Goal: Task Accomplishment & Management: Complete application form

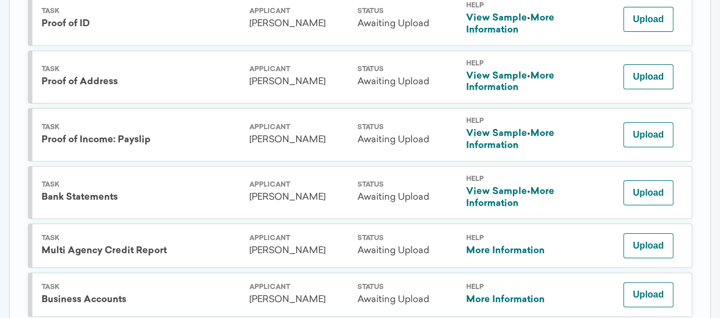
scroll to position [2060, 0]
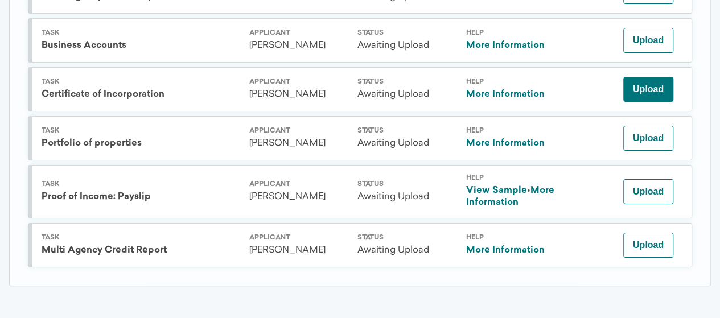
click at [644, 77] on button "Upload" at bounding box center [648, 89] width 50 height 25
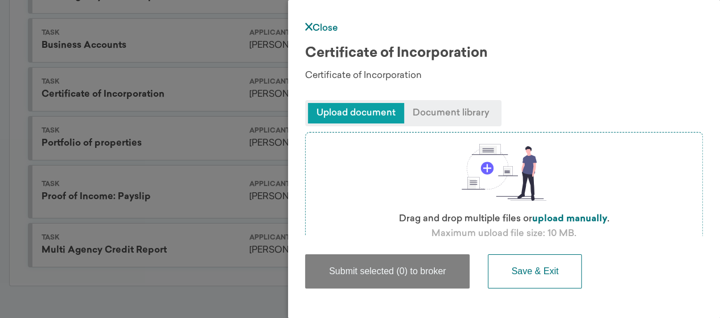
click at [363, 114] on span "Upload document" at bounding box center [356, 113] width 96 height 20
click at [452, 112] on span "Document library" at bounding box center [451, 113] width 94 height 20
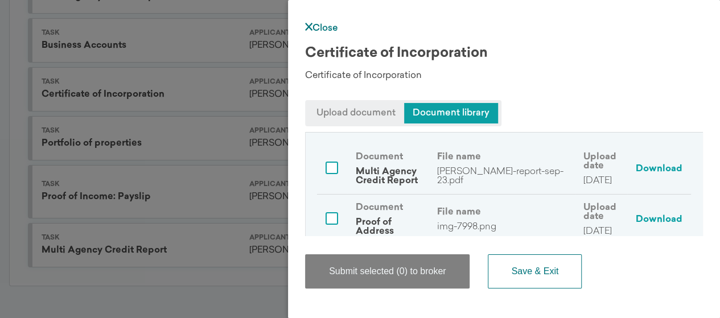
click at [347, 106] on span "Upload document" at bounding box center [356, 113] width 96 height 20
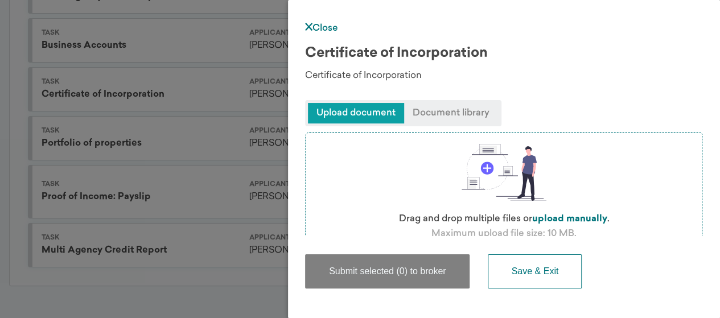
click at [467, 109] on span "Document library" at bounding box center [451, 113] width 94 height 20
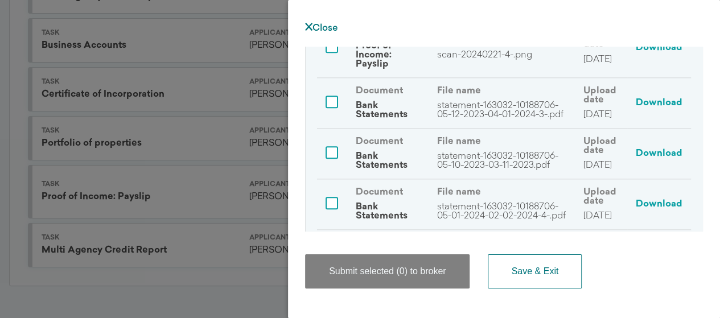
scroll to position [741, 0]
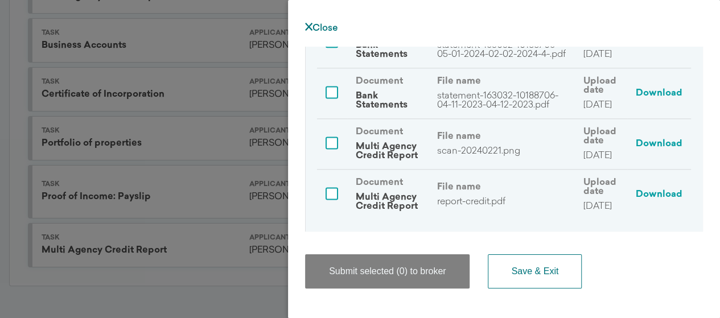
click at [329, 31] on link "Close" at bounding box center [321, 28] width 33 height 9
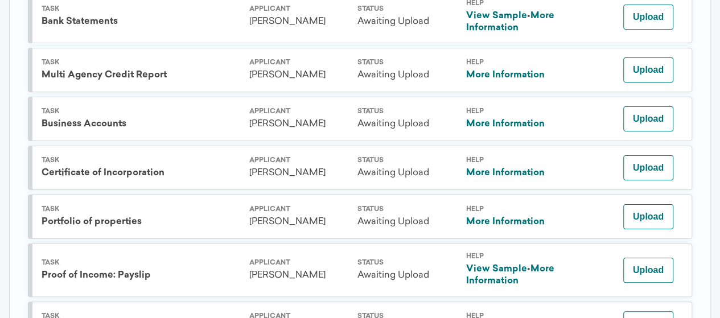
scroll to position [2060, 0]
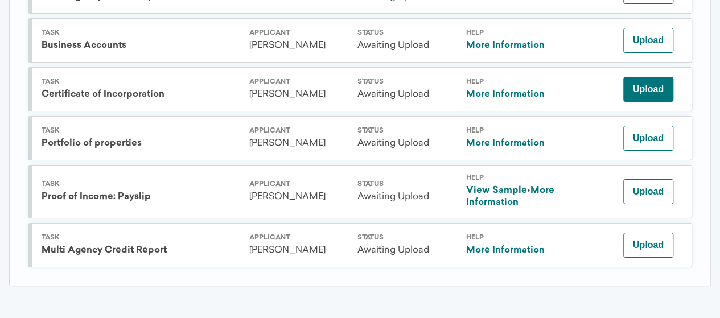
click at [649, 79] on button "Upload" at bounding box center [648, 89] width 50 height 25
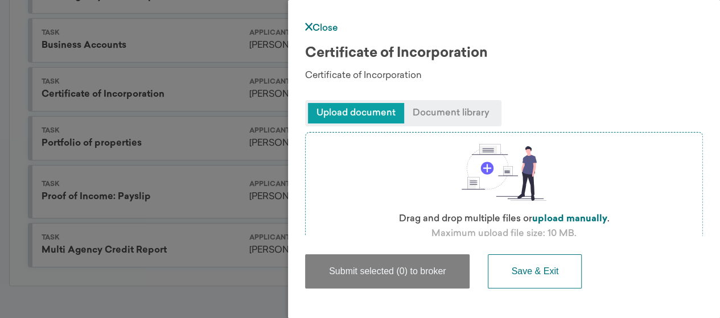
click at [371, 110] on span "Upload document" at bounding box center [356, 113] width 96 height 20
click at [436, 112] on span "Document library" at bounding box center [451, 113] width 94 height 20
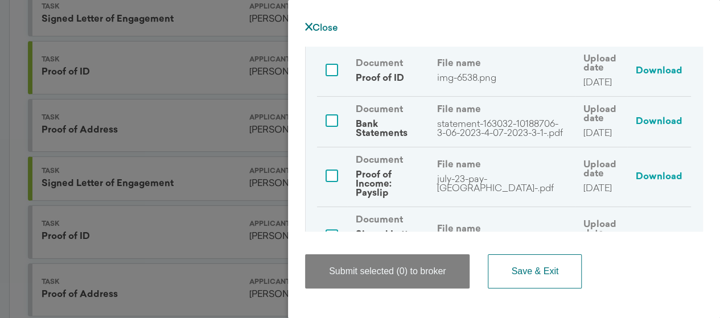
scroll to position [1502, 0]
click at [329, 35] on div "Close Certificate of Incorporation Certificate of Incorporation Upload document…" at bounding box center [504, 159] width 432 height 318
click at [308, 21] on div "Close Certificate of Incorporation Certificate of Incorporation Upload document…" at bounding box center [504, 159] width 432 height 318
click at [322, 27] on link "Close" at bounding box center [321, 28] width 33 height 9
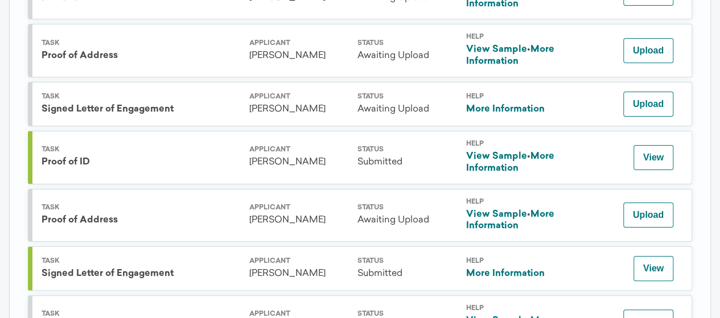
scroll to position [1410, 0]
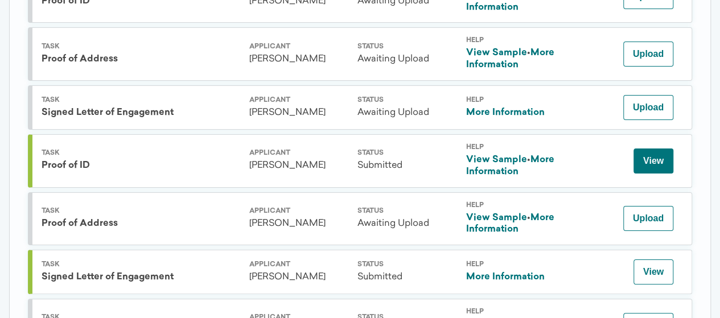
click at [665, 174] on button "View" at bounding box center [653, 161] width 40 height 25
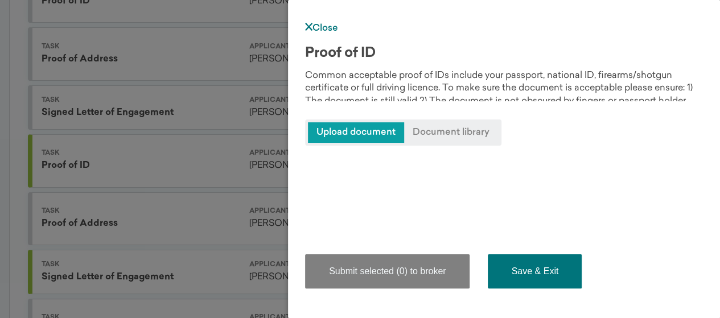
click at [522, 277] on button "Save & Exit" at bounding box center [535, 271] width 94 height 34
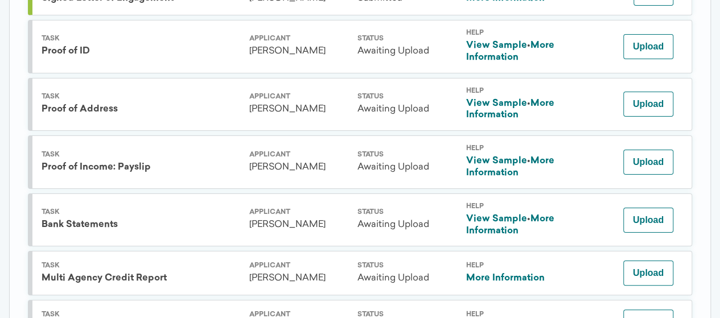
scroll to position [1967, 0]
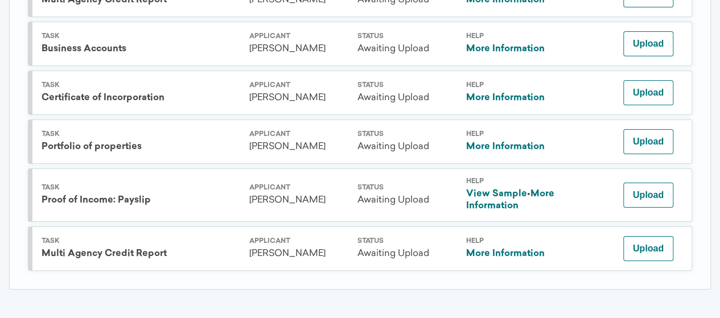
click at [493, 102] on link "More Information" at bounding box center [504, 97] width 79 height 9
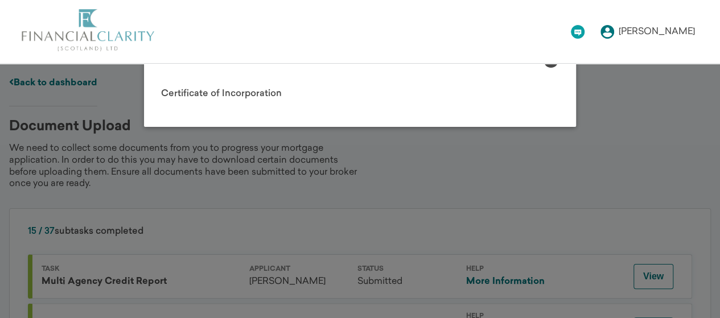
scroll to position [278, 0]
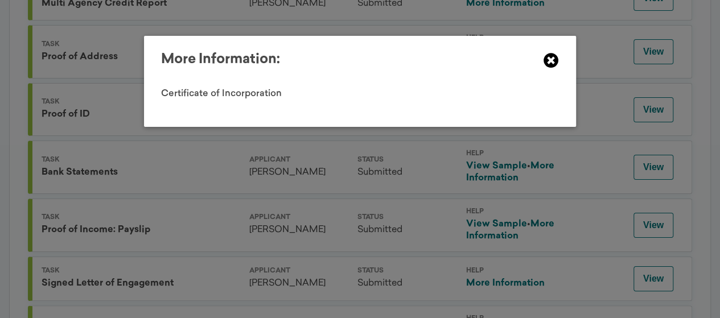
click at [558, 57] on icon at bounding box center [550, 60] width 15 height 15
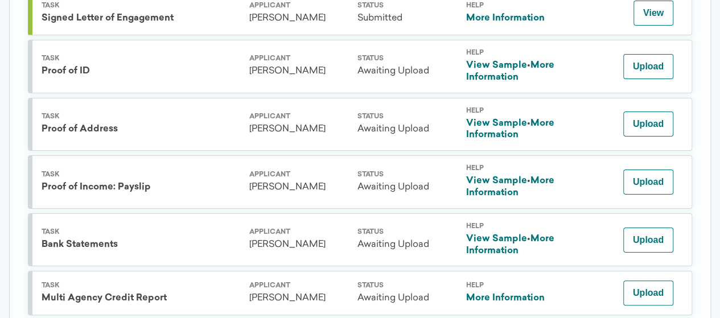
scroll to position [1947, 0]
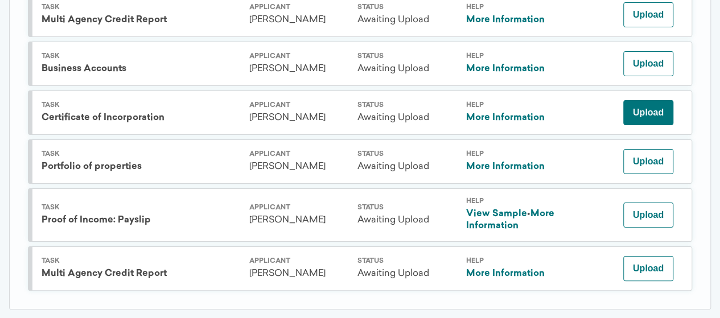
click at [640, 125] on button "Upload" at bounding box center [648, 112] width 50 height 25
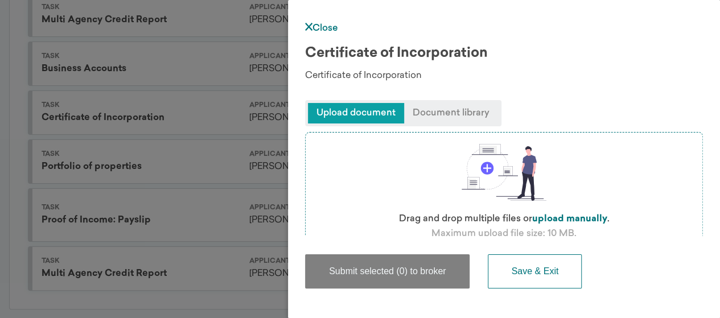
click at [560, 218] on label "upload manually" at bounding box center [569, 219] width 75 height 9
click at [0, 0] on input "file" at bounding box center [0, 0] width 0 height 0
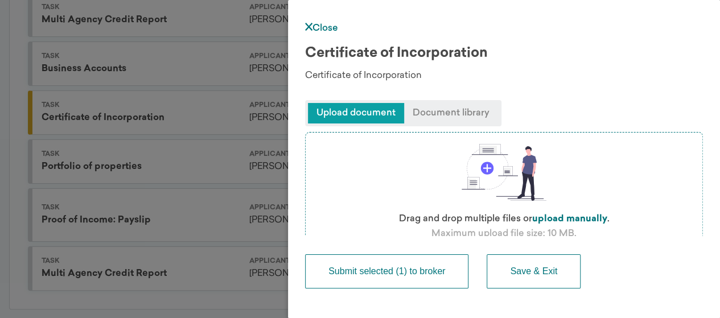
click at [386, 277] on button "Submit selected (1) to broker" at bounding box center [386, 271] width 163 height 34
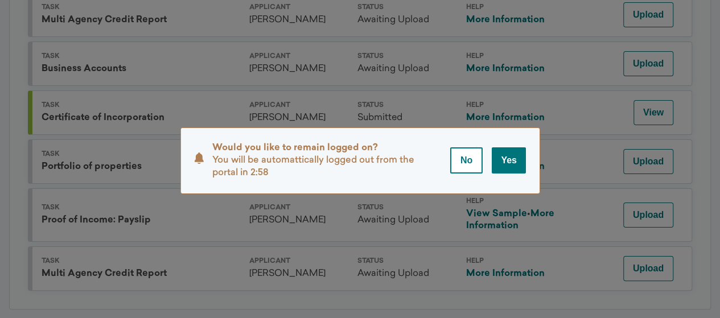
click at [512, 162] on button "Yes" at bounding box center [509, 160] width 34 height 26
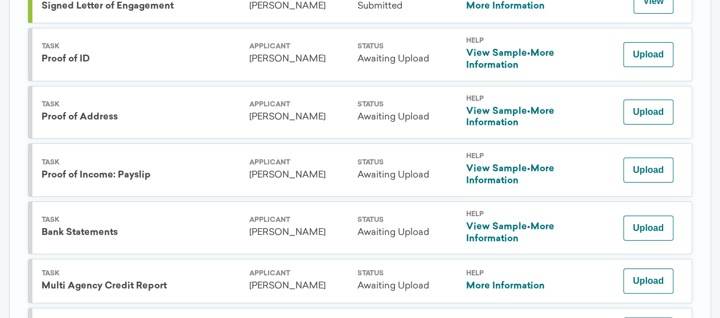
scroll to position [1673, 0]
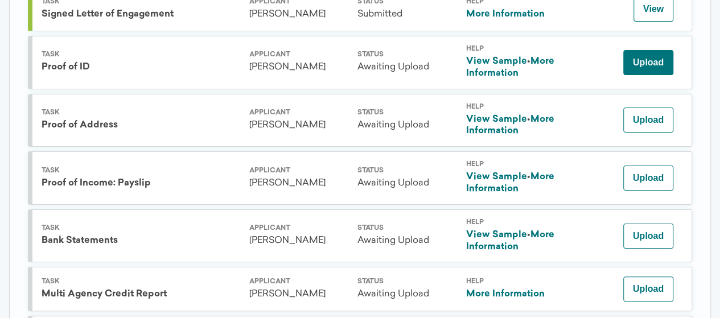
click at [659, 75] on button "Upload" at bounding box center [648, 62] width 50 height 25
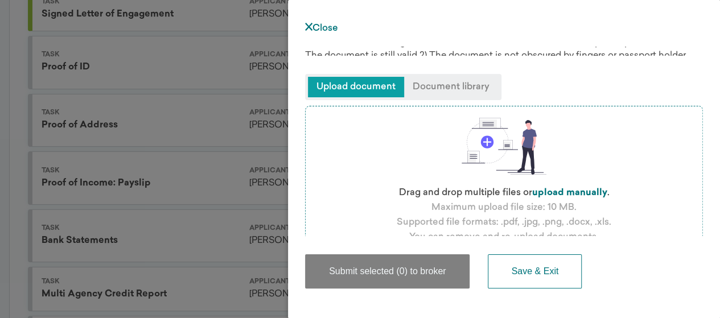
scroll to position [62, 0]
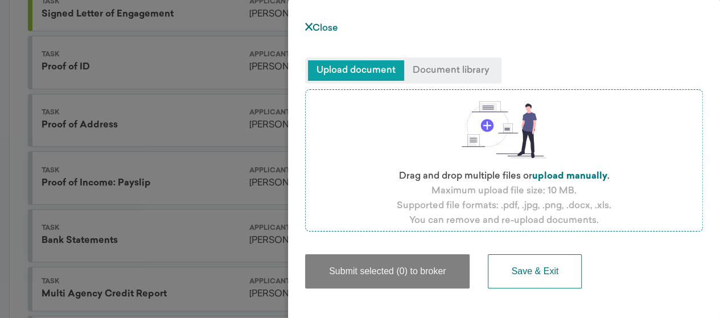
click at [568, 174] on label "upload manually" at bounding box center [569, 176] width 75 height 9
click at [0, 0] on input "file" at bounding box center [0, 0] width 0 height 0
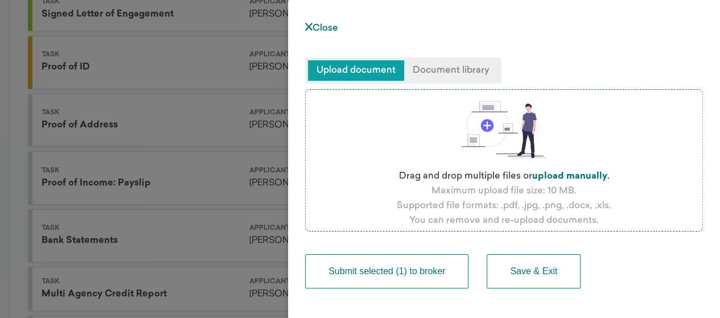
click at [414, 273] on button "Submit selected (1) to broker" at bounding box center [386, 271] width 163 height 34
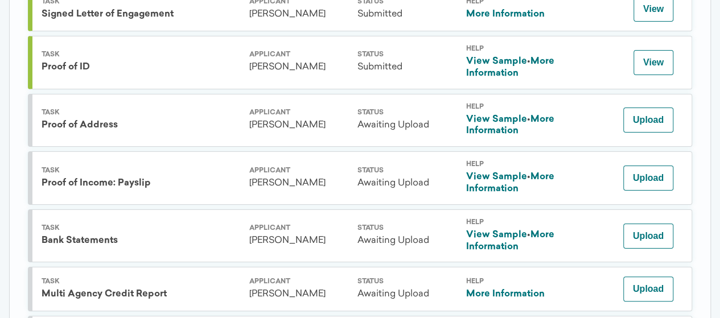
click at [513, 136] on link "More Information" at bounding box center [509, 125] width 88 height 21
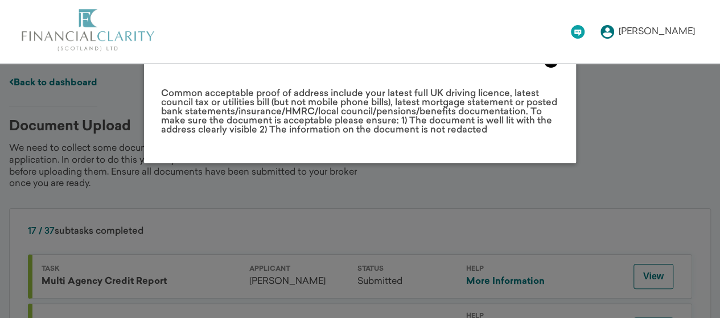
click at [550, 67] on icon at bounding box center [550, 60] width 15 height 15
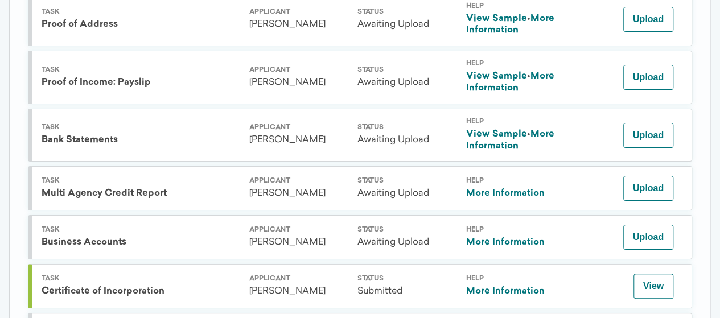
scroll to position [1764, 0]
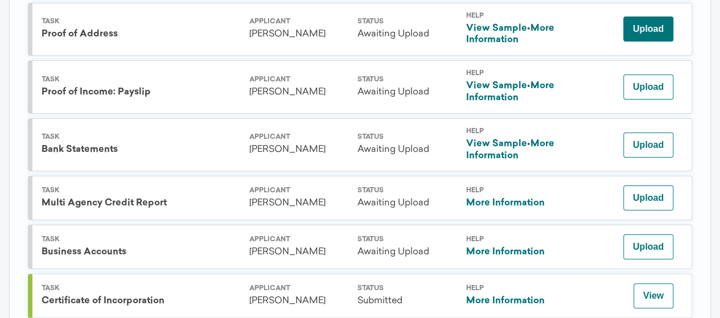
click at [650, 42] on button "Upload" at bounding box center [648, 29] width 50 height 25
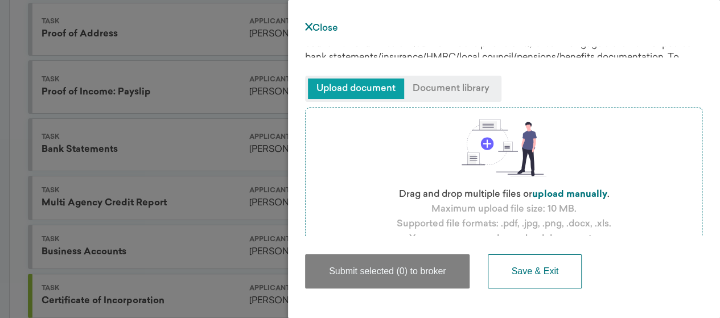
scroll to position [62, 0]
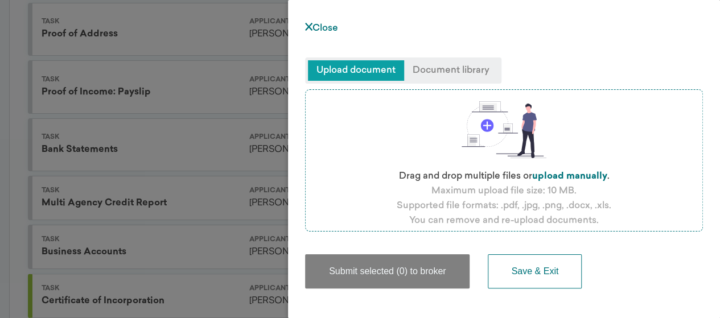
click at [572, 172] on label "upload manually" at bounding box center [569, 176] width 75 height 9
click at [0, 0] on input "file" at bounding box center [0, 0] width 0 height 0
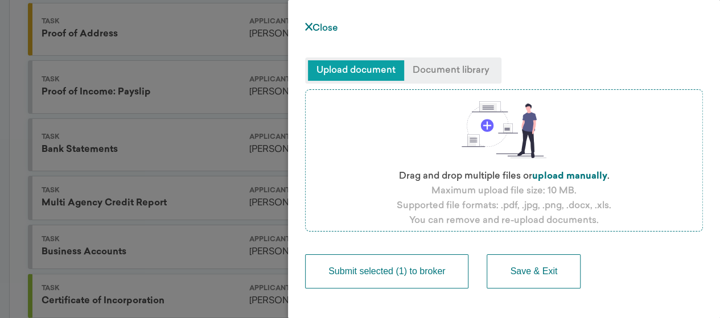
click at [430, 277] on button "Submit selected (1) to broker" at bounding box center [386, 271] width 163 height 34
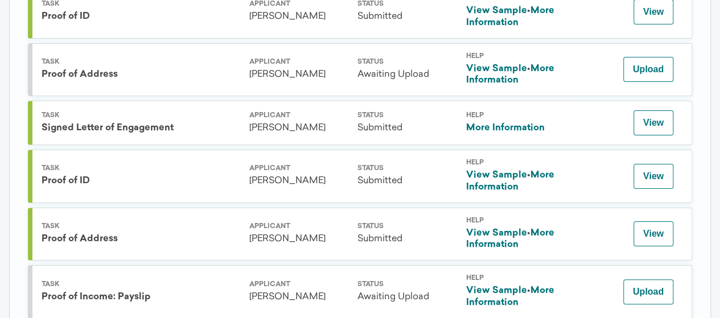
scroll to position [1536, 0]
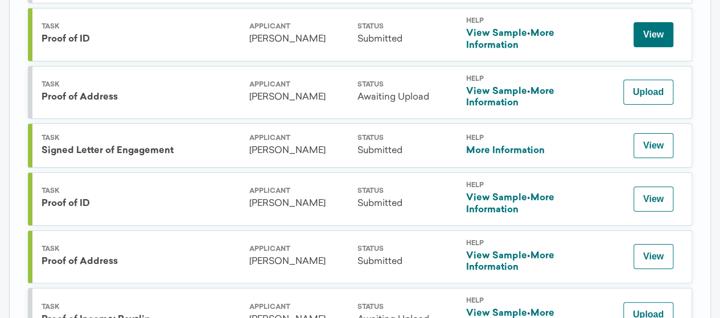
click at [646, 47] on button "View" at bounding box center [653, 34] width 40 height 25
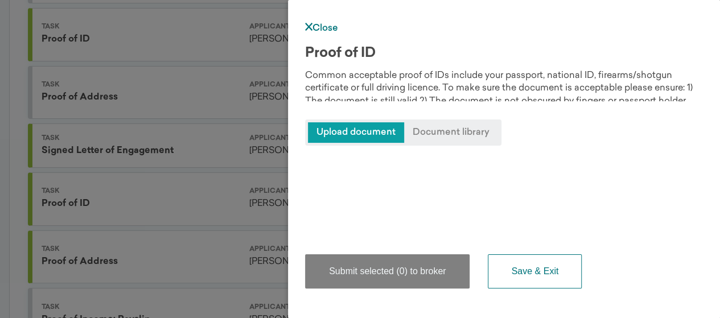
click at [196, 102] on div "Close Proof of ID Common acceptable proof of IDs include your passport, nationa…" at bounding box center [360, 159] width 720 height 318
click at [176, 257] on div "Close Proof of ID Common acceptable proof of IDs include your passport, nationa…" at bounding box center [360, 159] width 720 height 318
click at [325, 34] on div "Close Proof of ID Common acceptable proof of IDs include your passport, nationa…" at bounding box center [504, 159] width 432 height 318
click at [325, 24] on link "Close" at bounding box center [321, 28] width 33 height 9
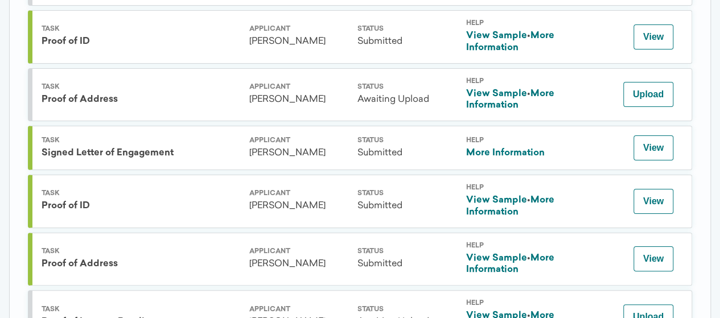
scroll to position [1529, 0]
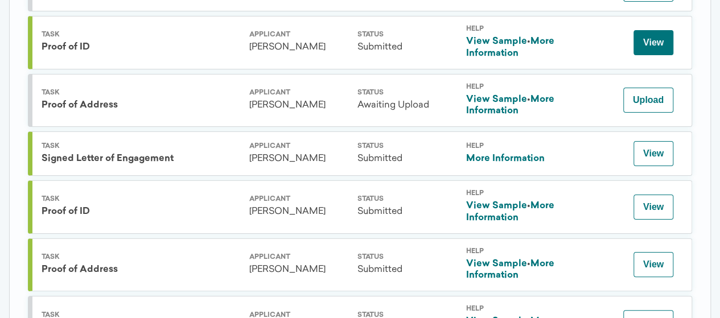
click at [662, 55] on button "View" at bounding box center [653, 42] width 40 height 25
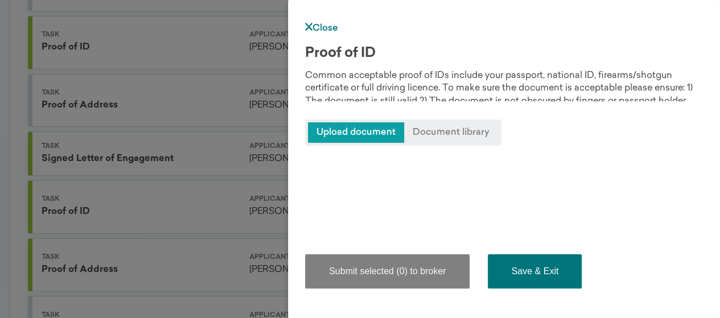
click at [544, 267] on button "Save & Exit" at bounding box center [535, 271] width 94 height 34
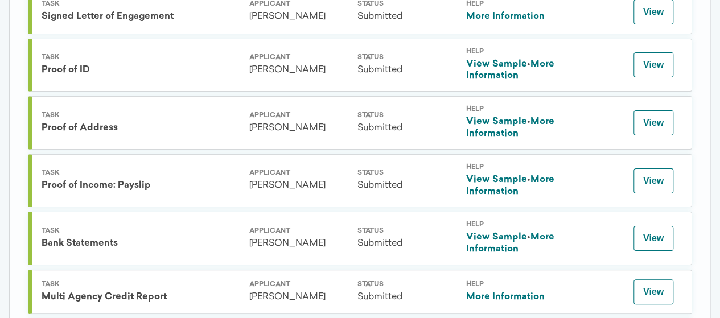
scroll to position [542, 0]
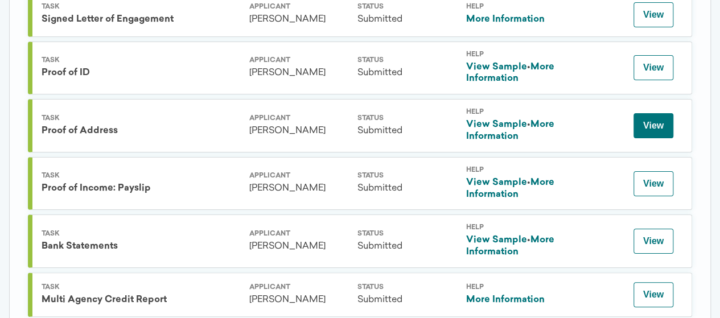
click at [658, 121] on button "View" at bounding box center [653, 125] width 40 height 25
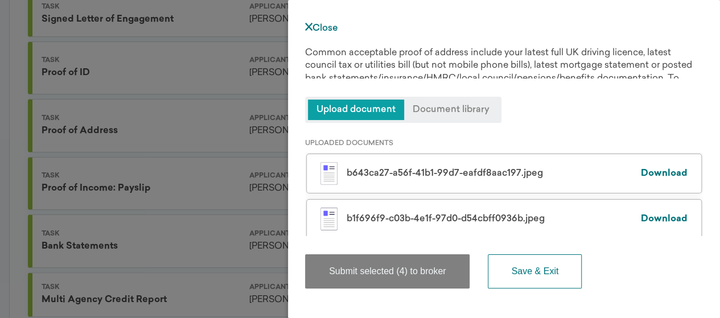
scroll to position [37, 0]
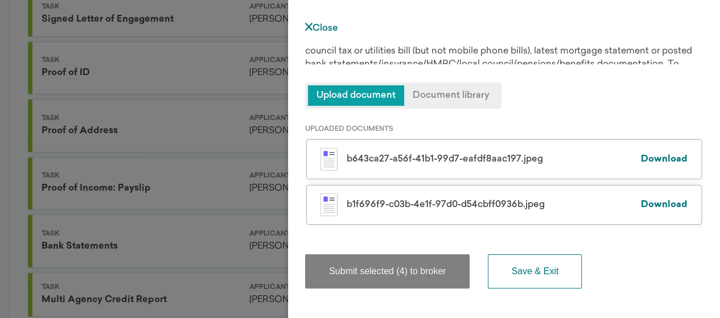
click at [665, 206] on link "Download" at bounding box center [664, 204] width 47 height 9
click at [660, 156] on link "Download" at bounding box center [664, 159] width 47 height 9
click at [460, 101] on span "Document library" at bounding box center [451, 95] width 94 height 20
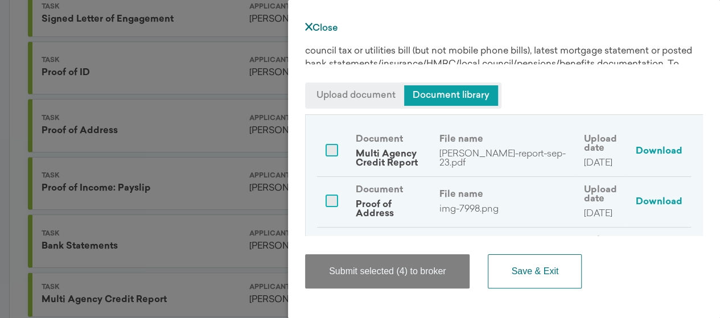
click at [331, 26] on link "Close" at bounding box center [321, 28] width 33 height 9
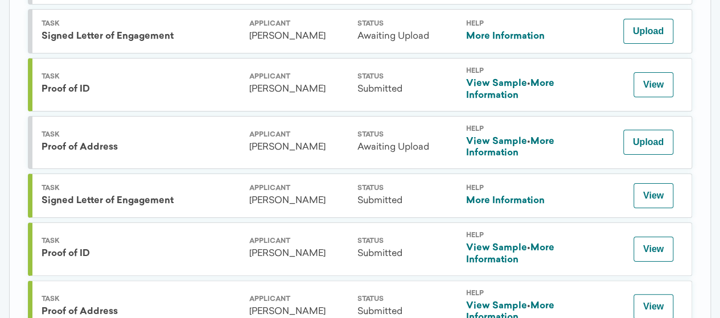
scroll to position [1476, 0]
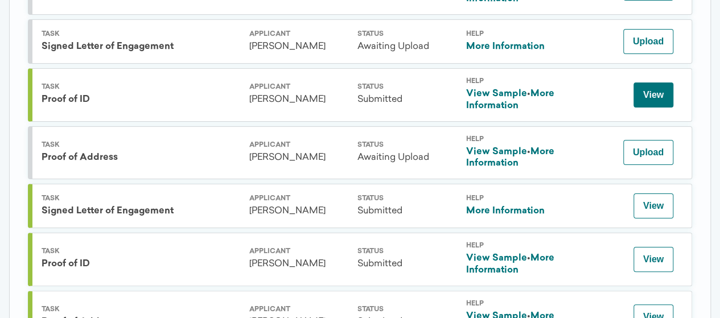
click at [657, 108] on button "View" at bounding box center [653, 95] width 40 height 25
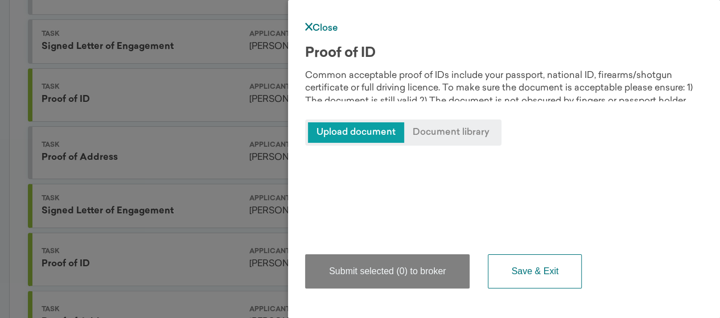
click at [719, 155] on div "Close Proof of ID Common acceptable proof of IDs include your passport, nationa…" at bounding box center [504, 159] width 432 height 318
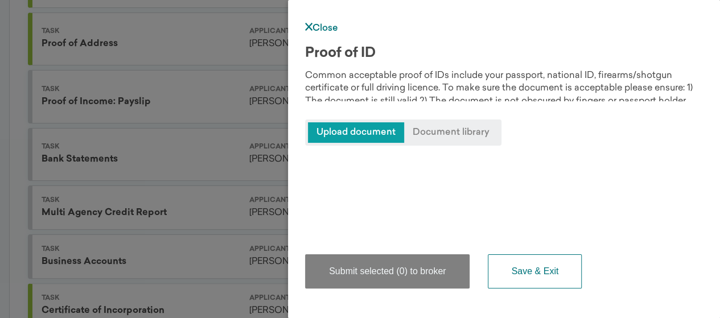
click at [326, 21] on div "Close Proof of ID Common acceptable proof of IDs include your passport, nationa…" at bounding box center [504, 159] width 432 height 318
click at [327, 31] on link "Close" at bounding box center [321, 28] width 33 height 9
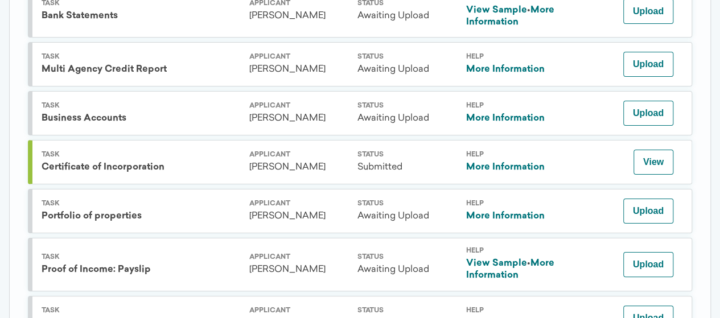
scroll to position [2060, 0]
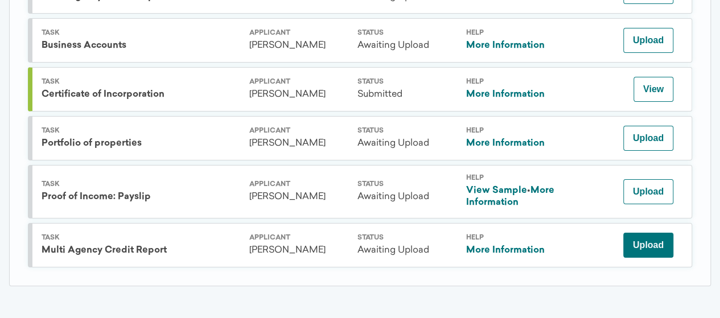
click at [651, 247] on button "Upload" at bounding box center [648, 245] width 50 height 25
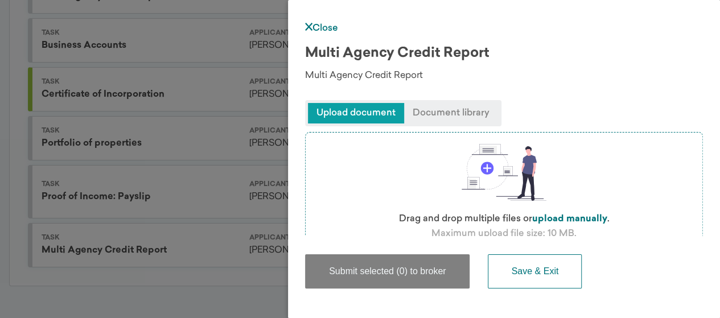
click at [212, 274] on div "Close Multi Agency Credit Report Multi Agency Credit Report Upload document Doc…" at bounding box center [360, 159] width 720 height 318
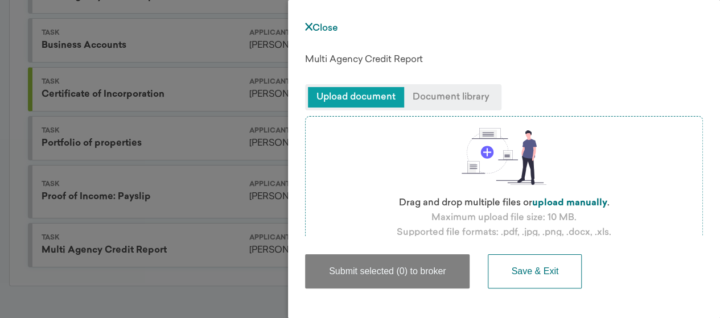
scroll to position [23, 0]
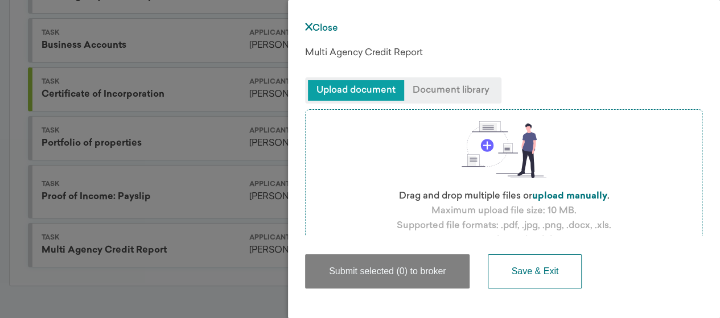
click at [313, 26] on link "Close" at bounding box center [321, 28] width 33 height 9
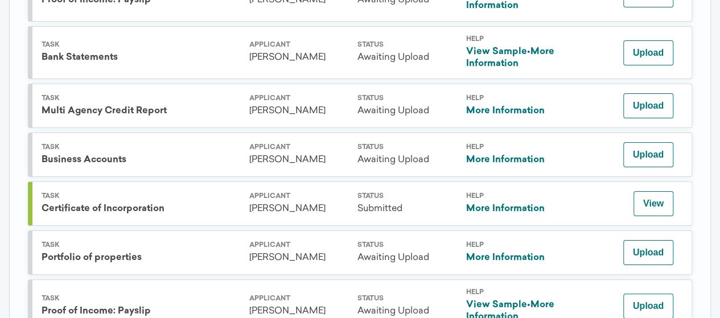
scroll to position [2060, 0]
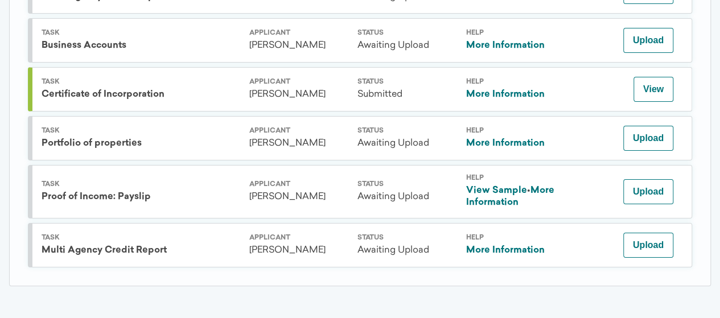
click at [503, 254] on link "More Information" at bounding box center [504, 250] width 79 height 9
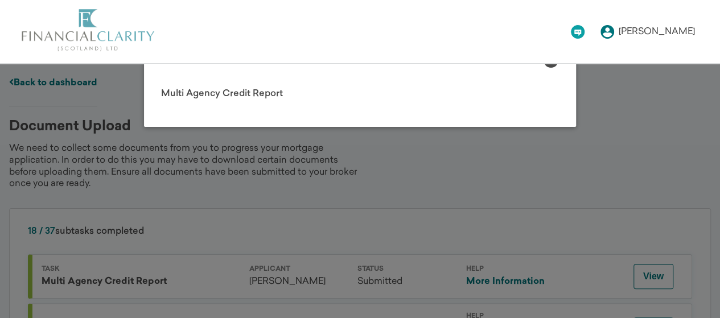
scroll to position [278, 0]
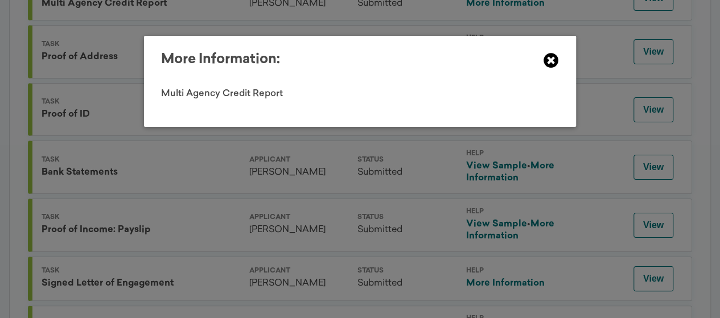
click at [545, 61] on icon at bounding box center [550, 60] width 15 height 15
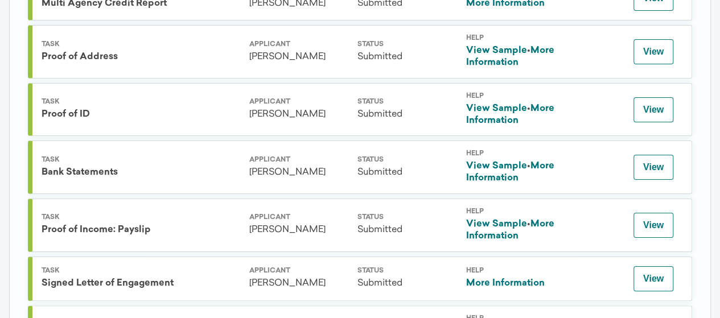
scroll to position [0, 0]
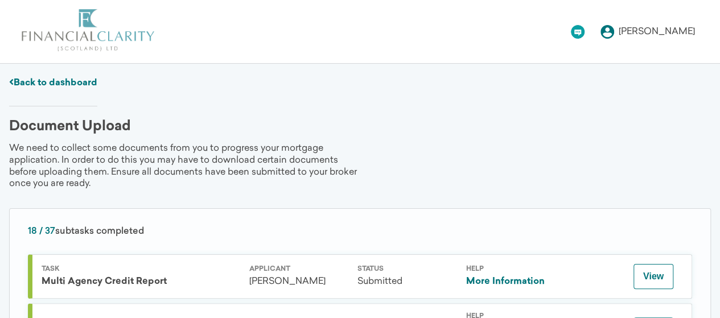
click at [671, 31] on div "[PERSON_NAME]" at bounding box center [657, 31] width 76 height 9
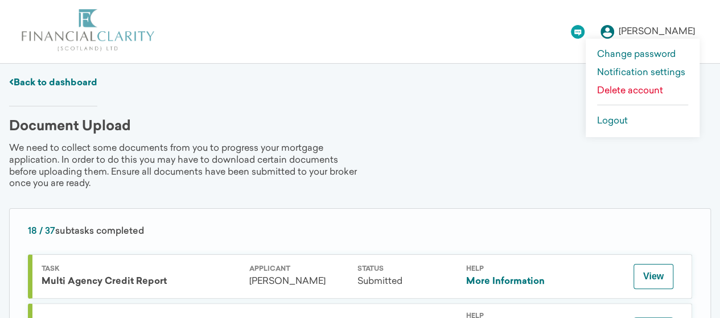
click at [625, 124] on link "Logout" at bounding box center [642, 121] width 91 height 9
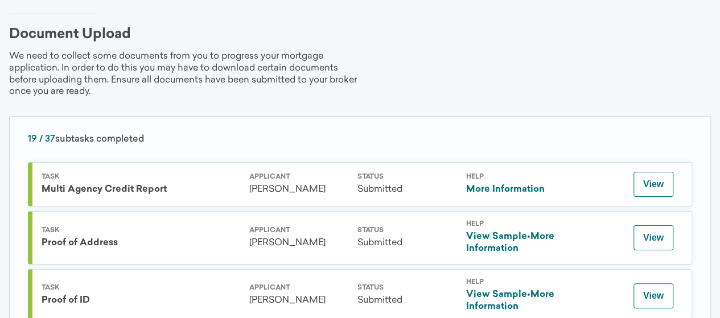
scroll to position [114, 0]
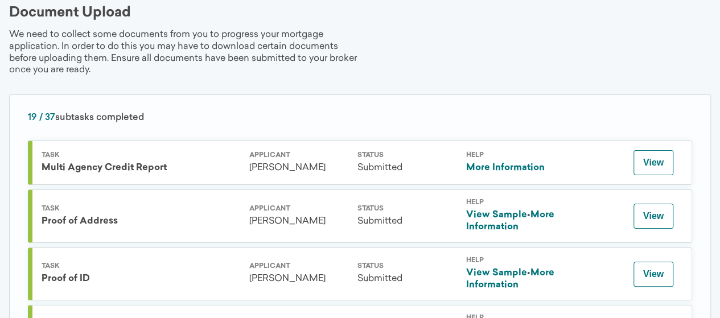
click at [506, 163] on link "More Information" at bounding box center [504, 167] width 79 height 9
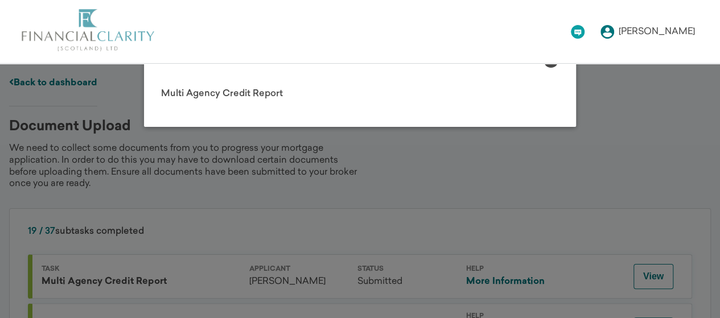
scroll to position [278, 0]
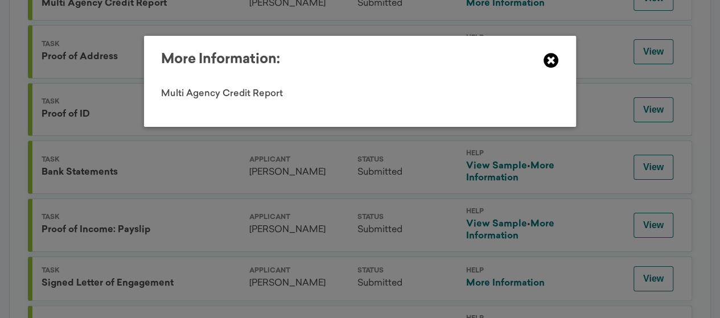
click at [550, 63] on icon at bounding box center [550, 60] width 15 height 15
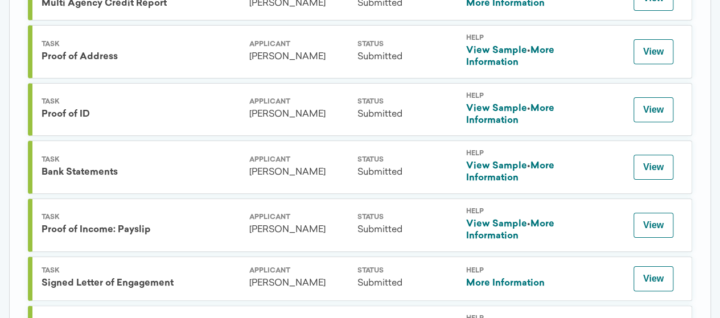
scroll to position [0, 0]
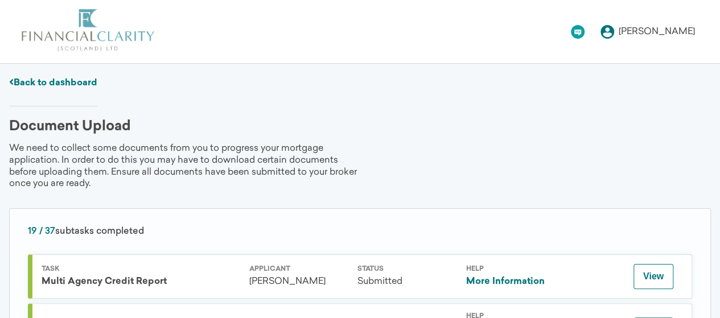
click at [61, 79] on link "Back to dashboard" at bounding box center [53, 83] width 88 height 9
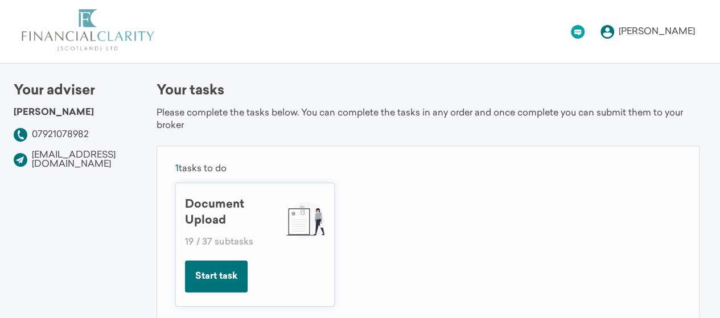
click at [633, 32] on div "[PERSON_NAME]" at bounding box center [657, 31] width 76 height 9
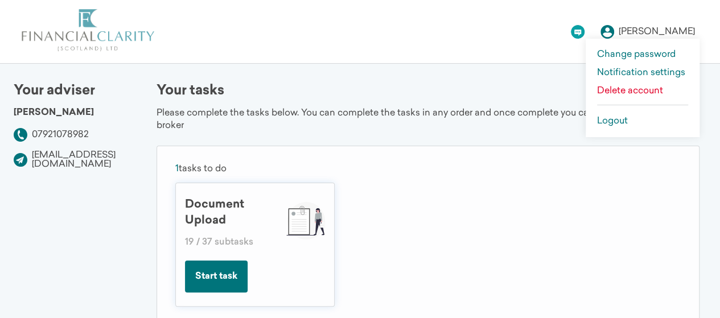
click at [615, 121] on link "Logout" at bounding box center [642, 121] width 91 height 9
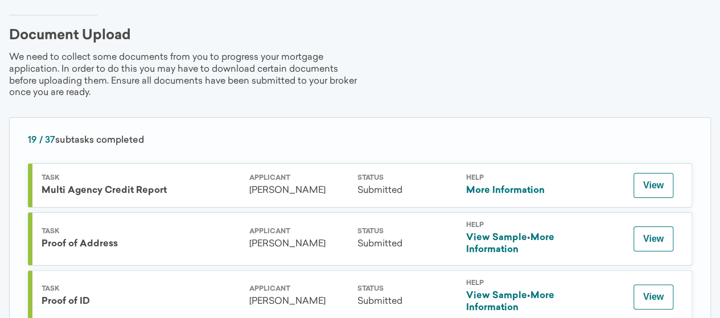
scroll to position [129, 0]
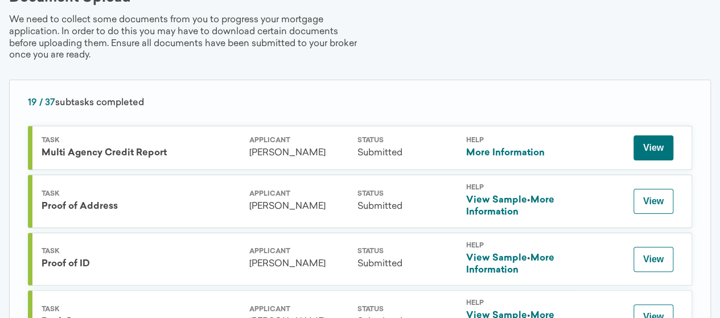
click at [644, 150] on button "View" at bounding box center [653, 147] width 40 height 25
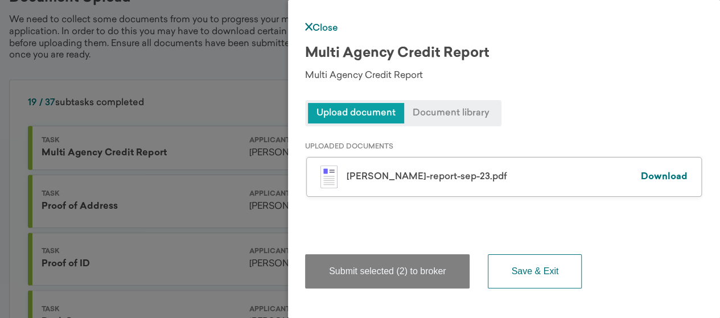
click at [323, 26] on link "Close" at bounding box center [321, 28] width 33 height 9
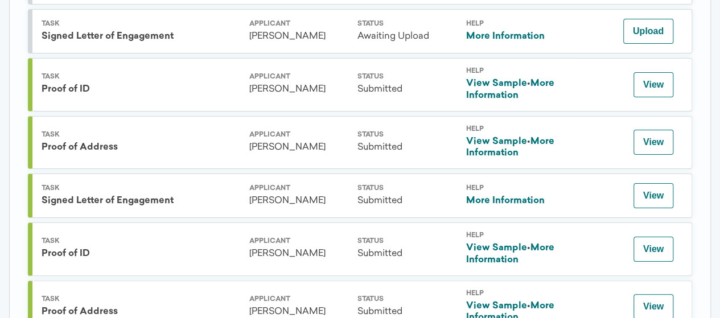
scroll to position [1208, 0]
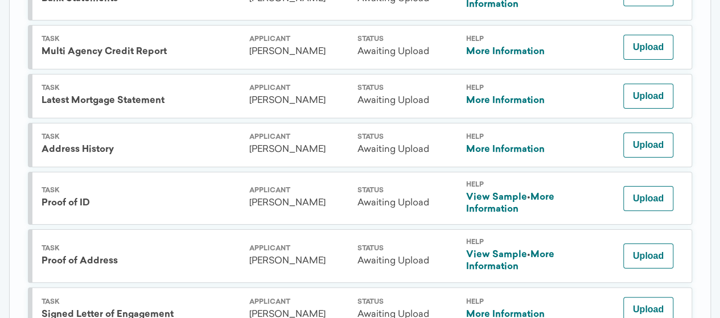
click at [516, 56] on link "More Information" at bounding box center [504, 51] width 79 height 9
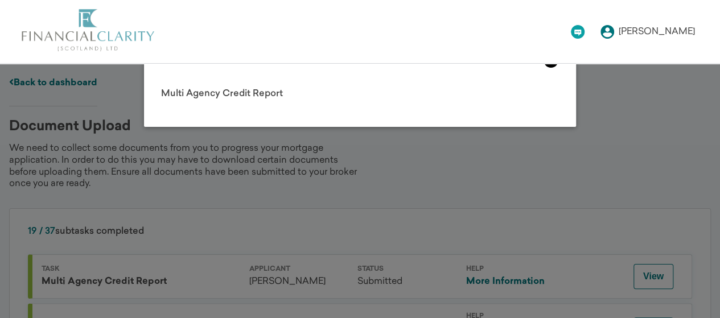
click at [553, 64] on icon at bounding box center [550, 60] width 15 height 15
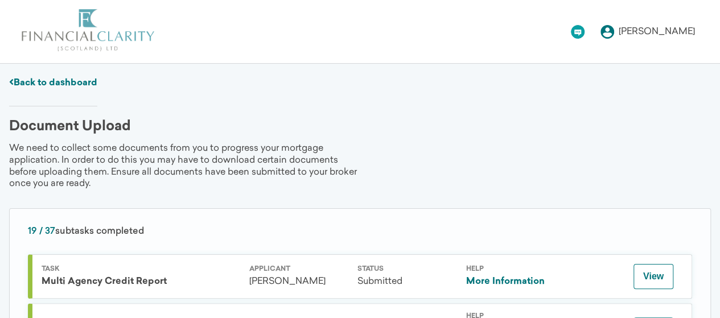
click at [53, 79] on link "Back to dashboard" at bounding box center [53, 83] width 88 height 9
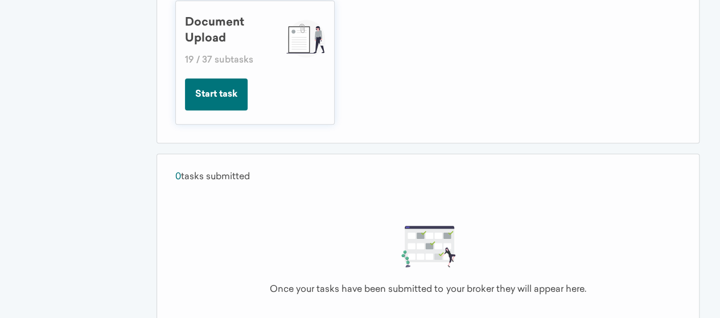
scroll to position [205, 0]
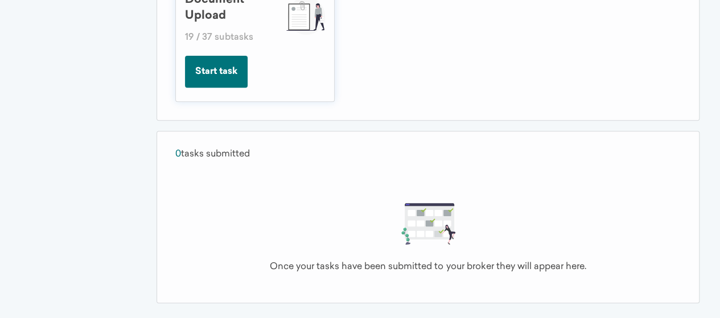
click at [216, 82] on button "Start task" at bounding box center [216, 72] width 63 height 32
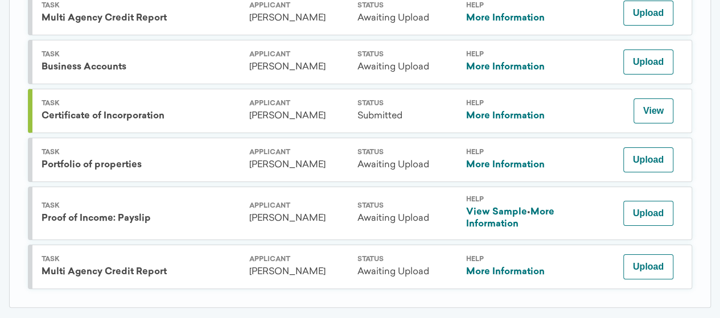
scroll to position [2060, 0]
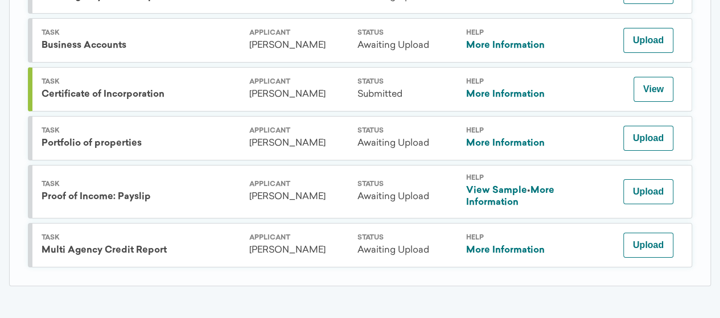
click at [496, 250] on link "More Information" at bounding box center [504, 250] width 79 height 9
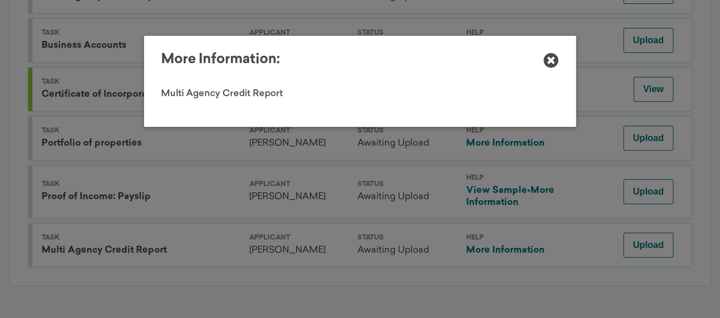
scroll to position [0, 0]
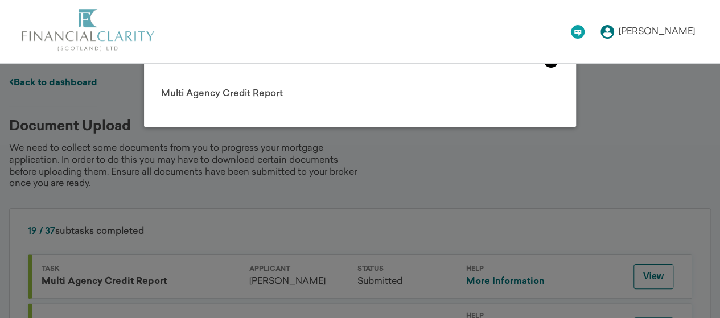
click at [550, 64] on icon at bounding box center [550, 60] width 15 height 15
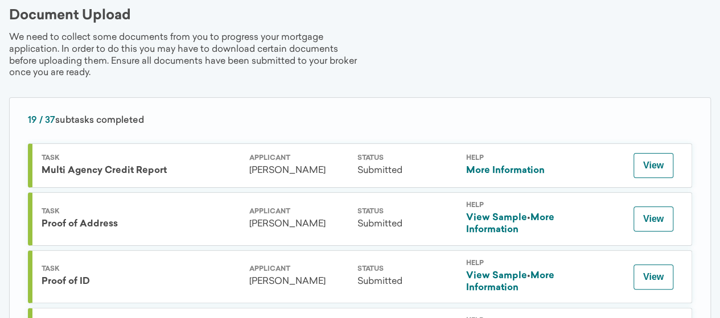
scroll to position [73, 0]
